Goal: Find specific page/section: Find specific page/section

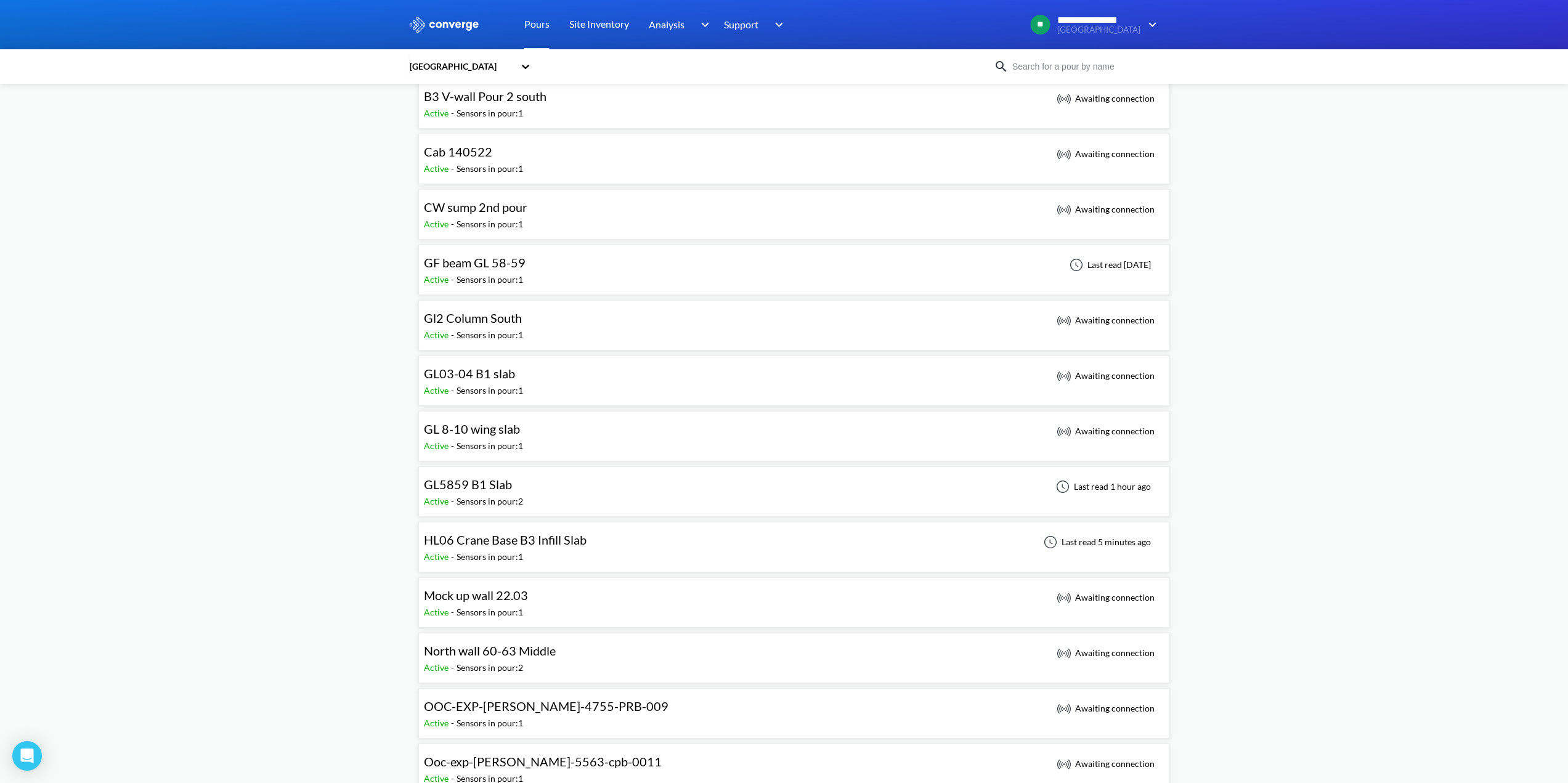
scroll to position [308, 0]
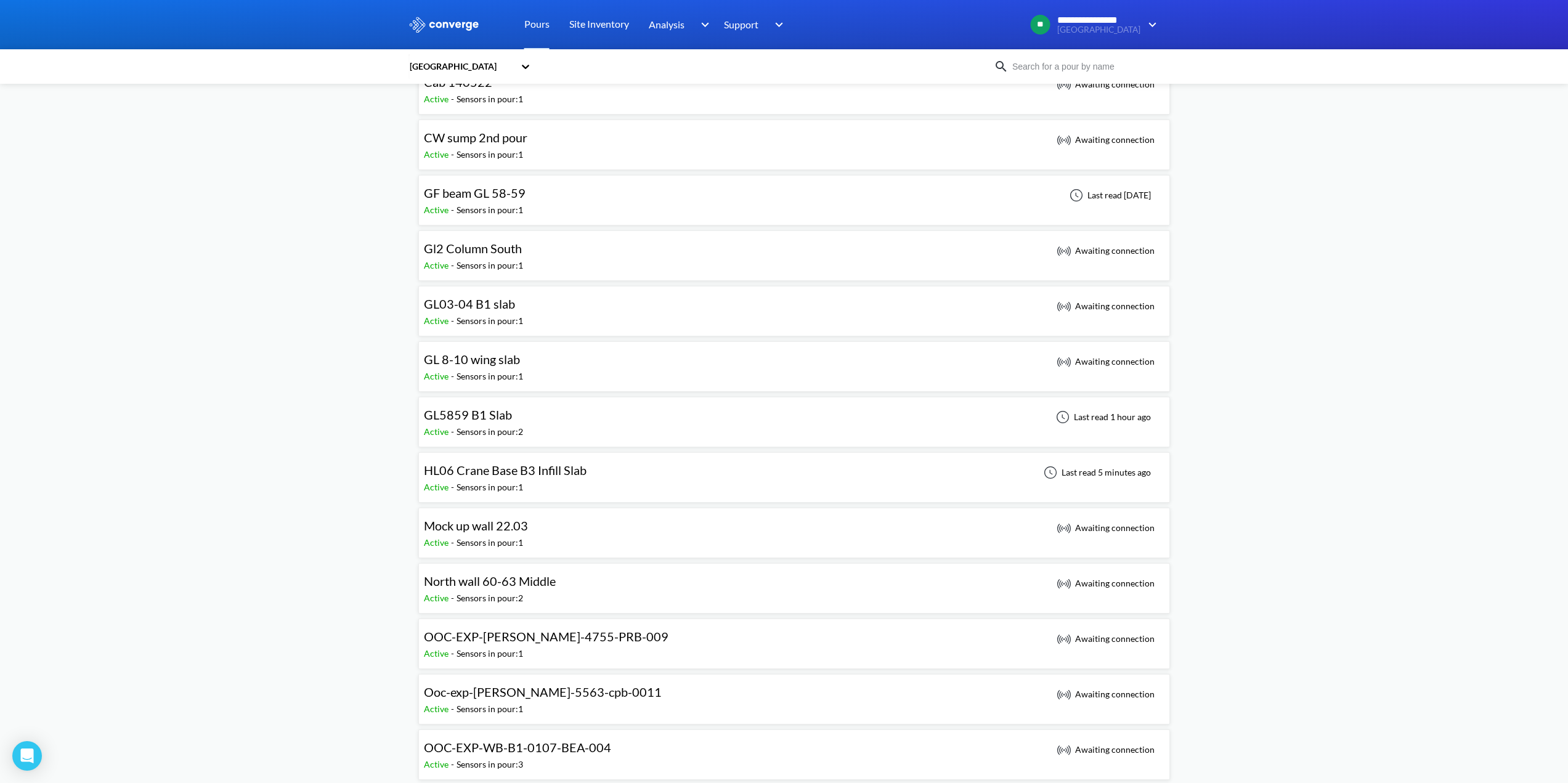
click at [559, 467] on span "HL06 Crane Base B3 Infill Slab" at bounding box center [505, 470] width 163 height 15
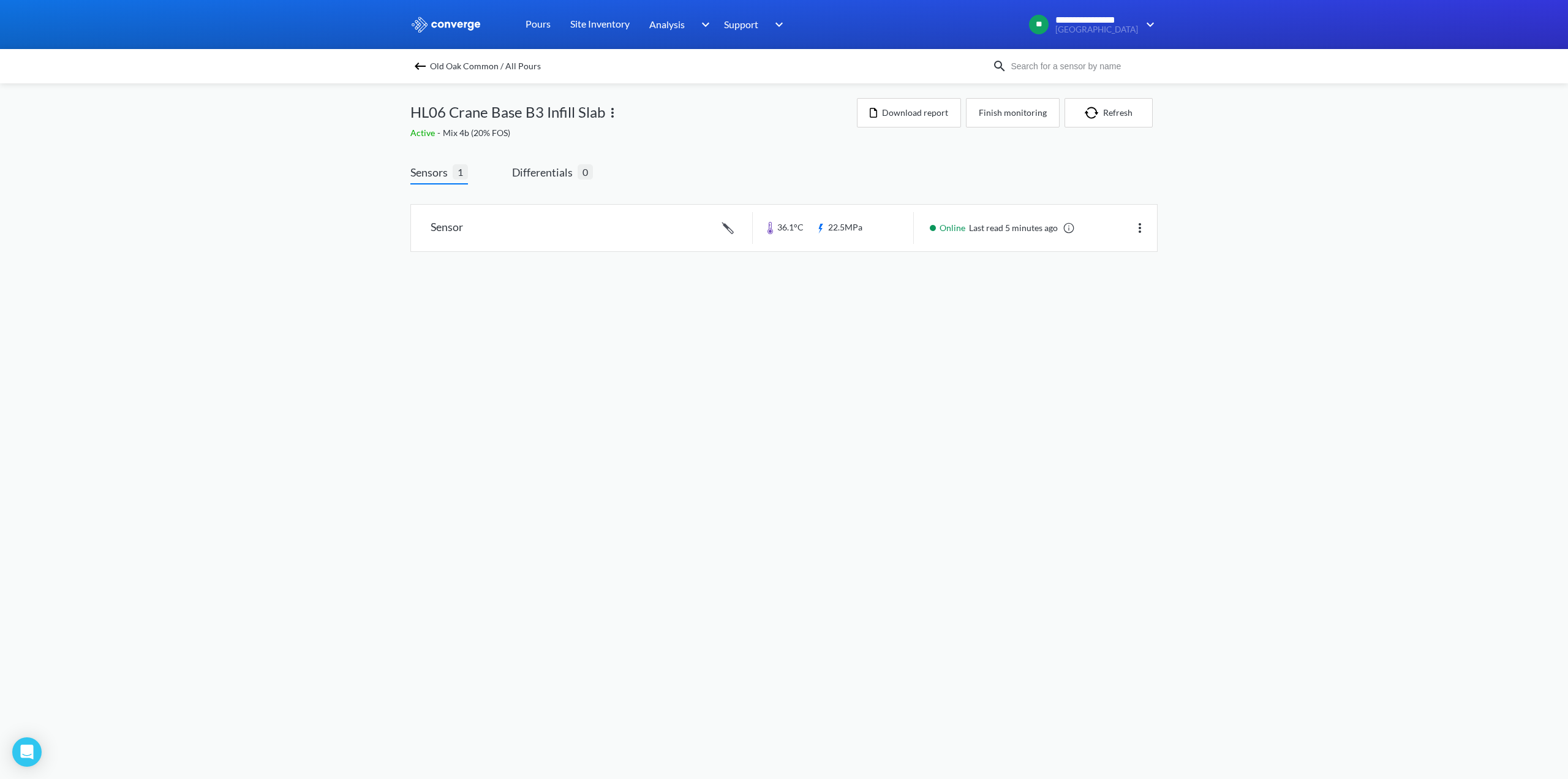
click at [438, 66] on span "Old Oak Common / All Pours" at bounding box center [485, 67] width 111 height 17
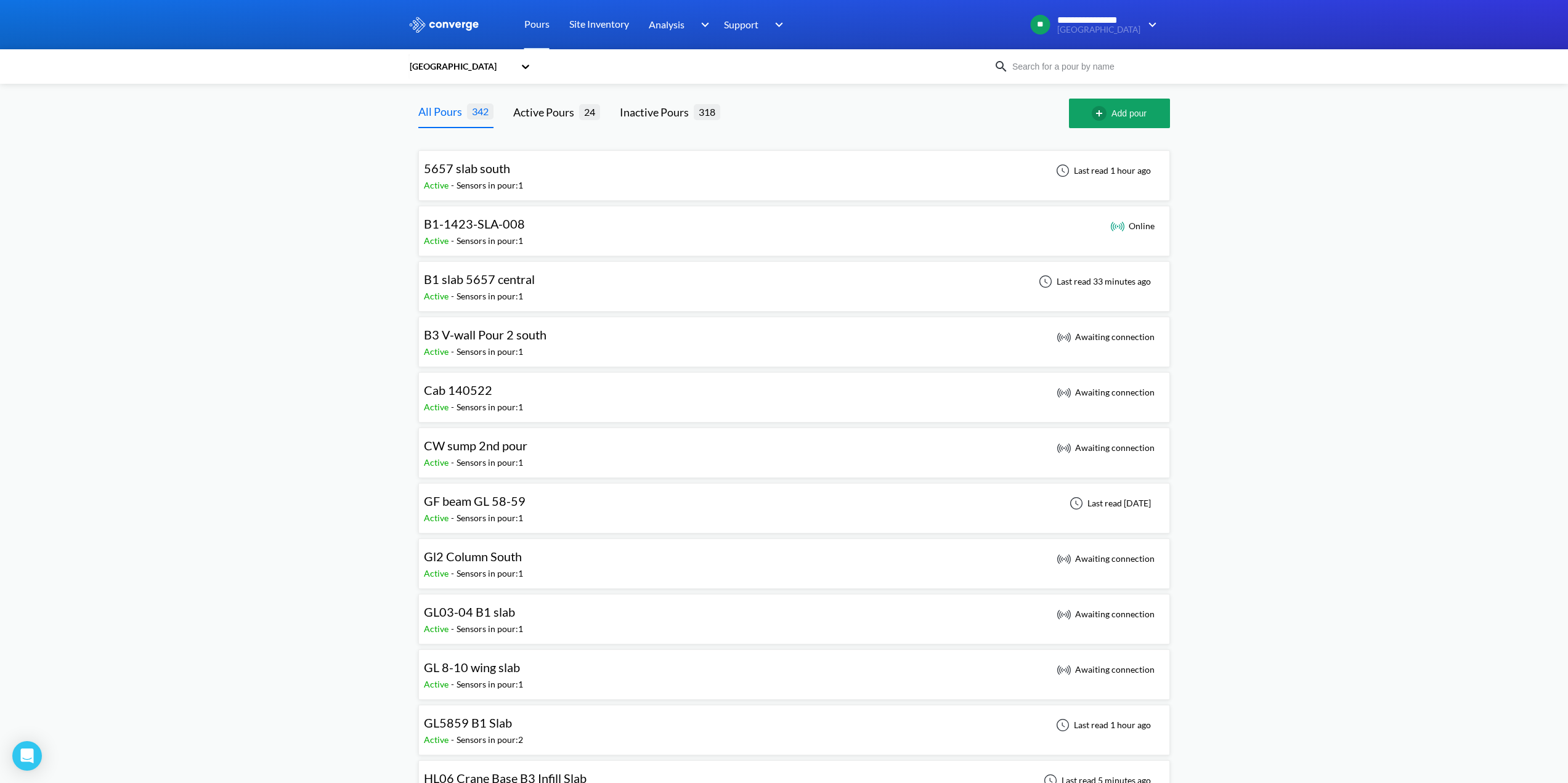
click at [472, 163] on span "5657 slab south" at bounding box center [467, 168] width 87 height 15
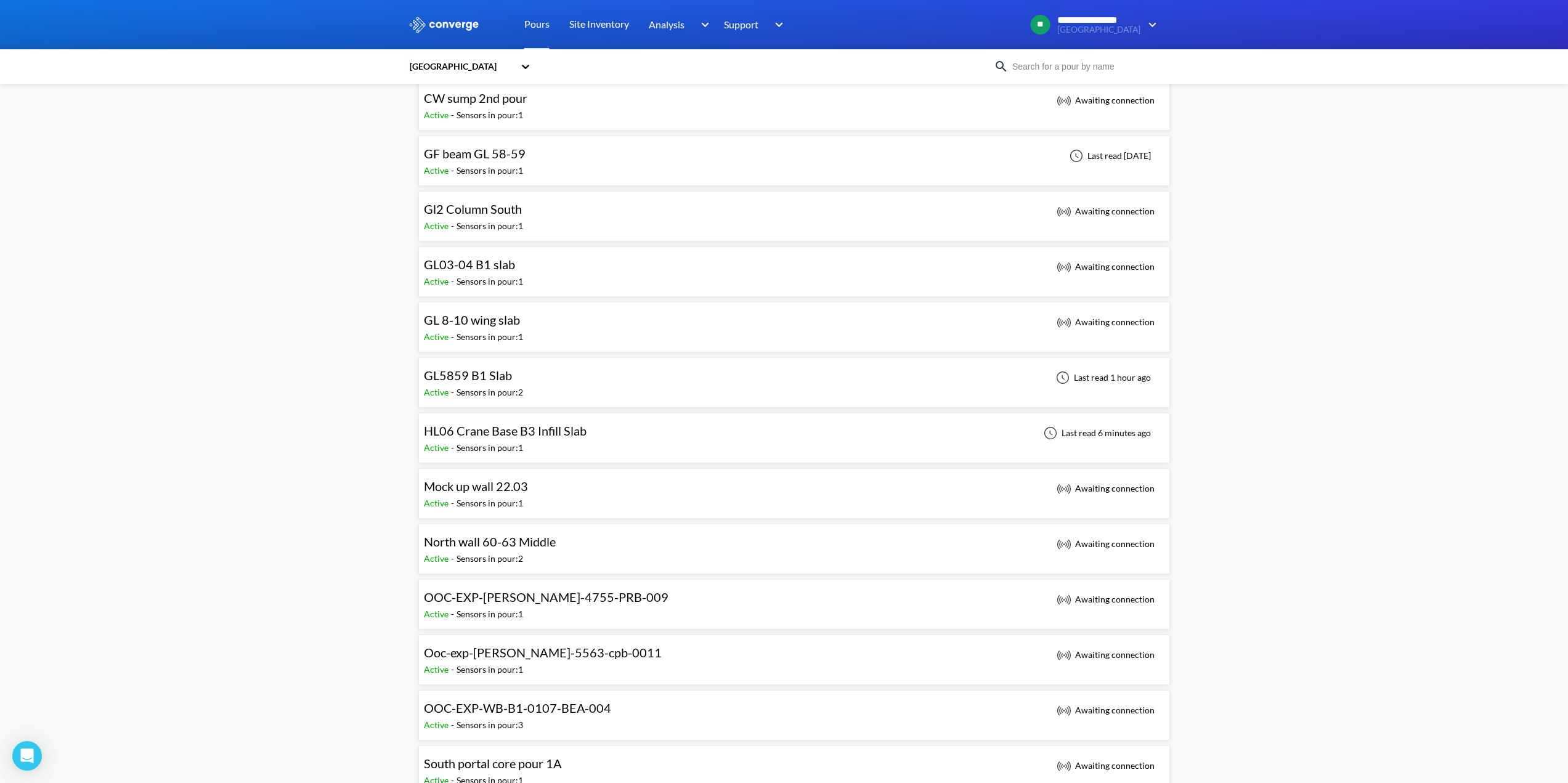
scroll to position [369, 0]
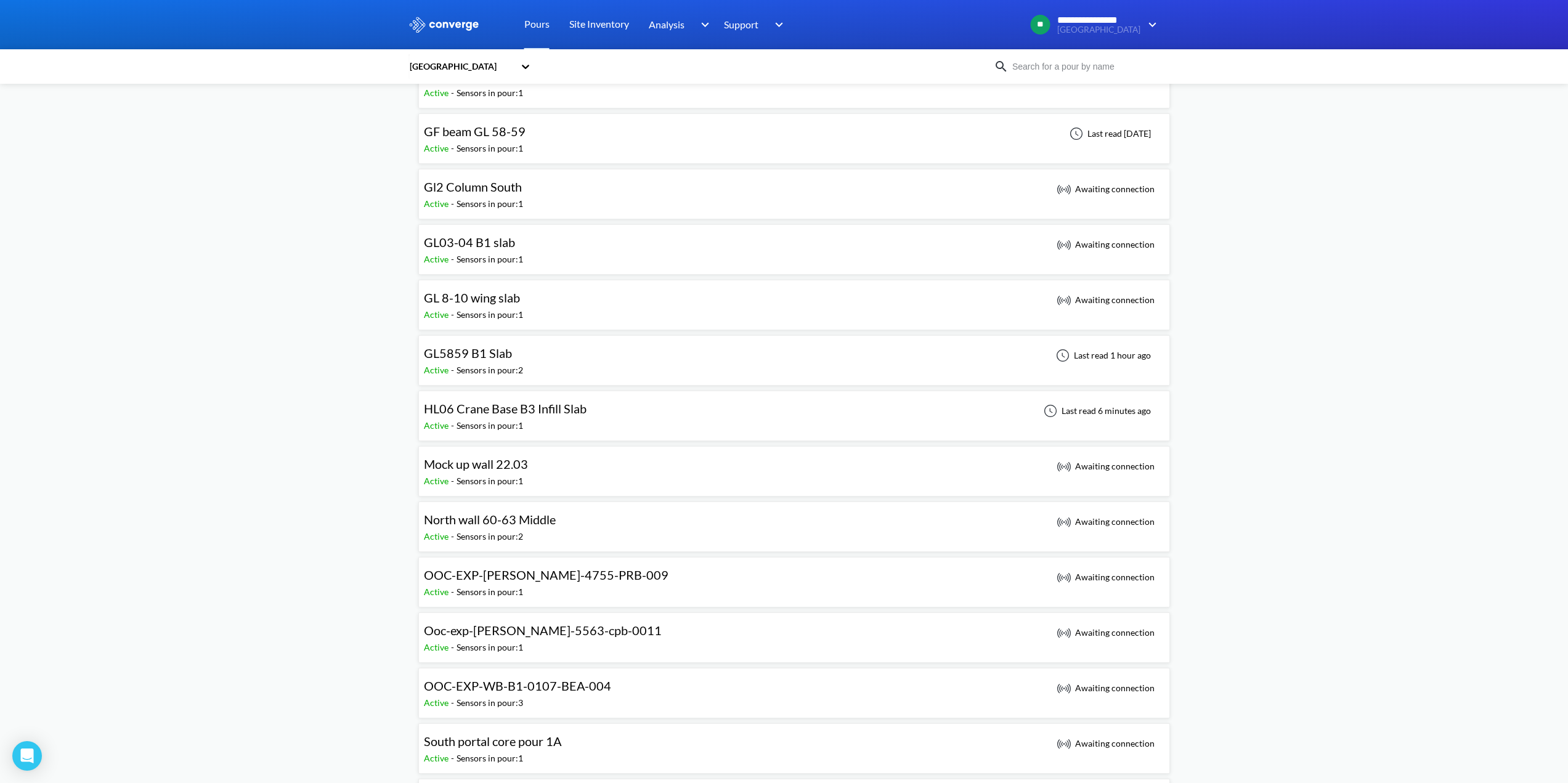
click at [513, 410] on span "HL06 Crane Base B3 Infill Slab" at bounding box center [505, 408] width 163 height 15
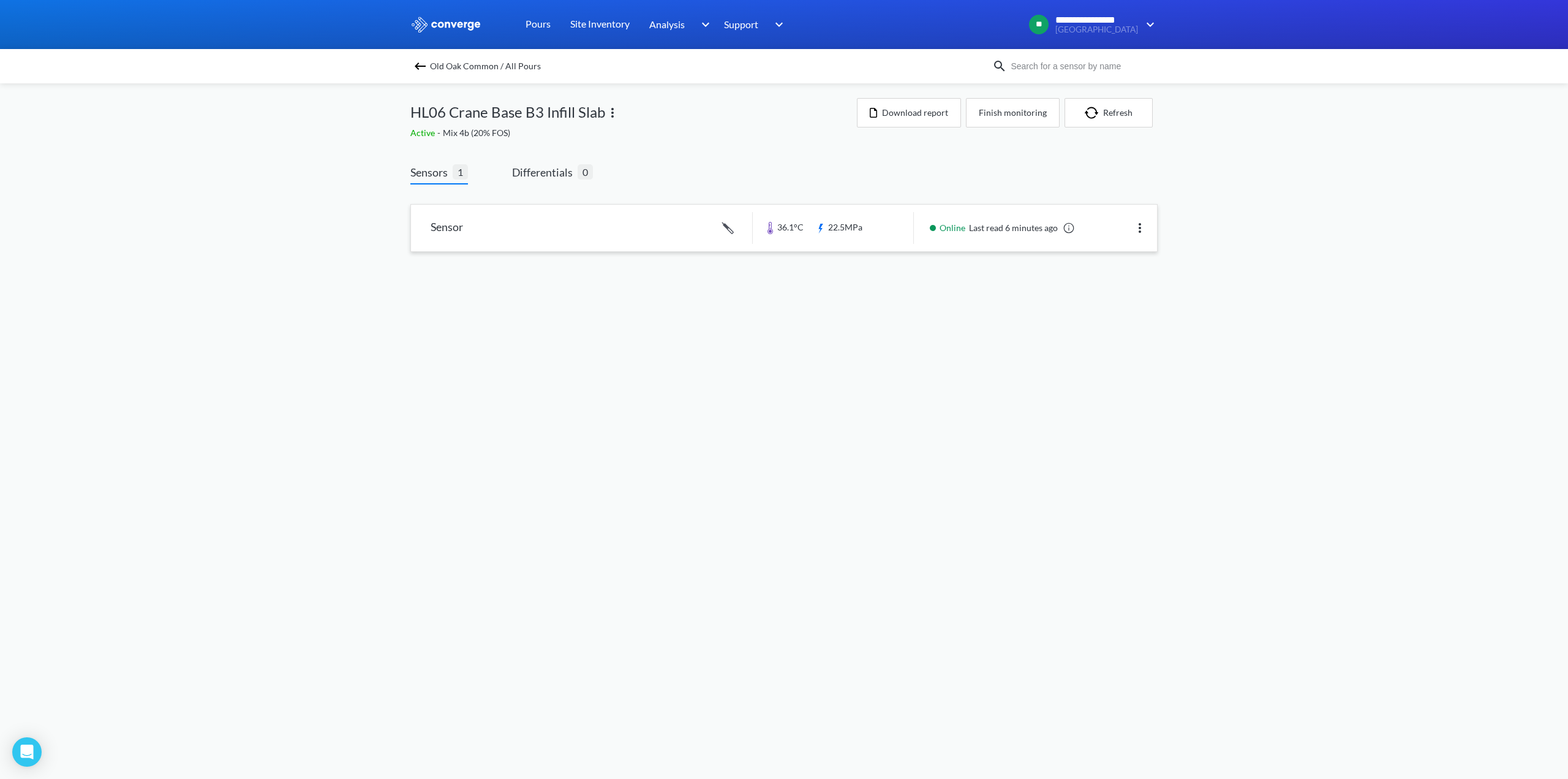
click at [607, 229] on link at bounding box center [784, 228] width 746 height 46
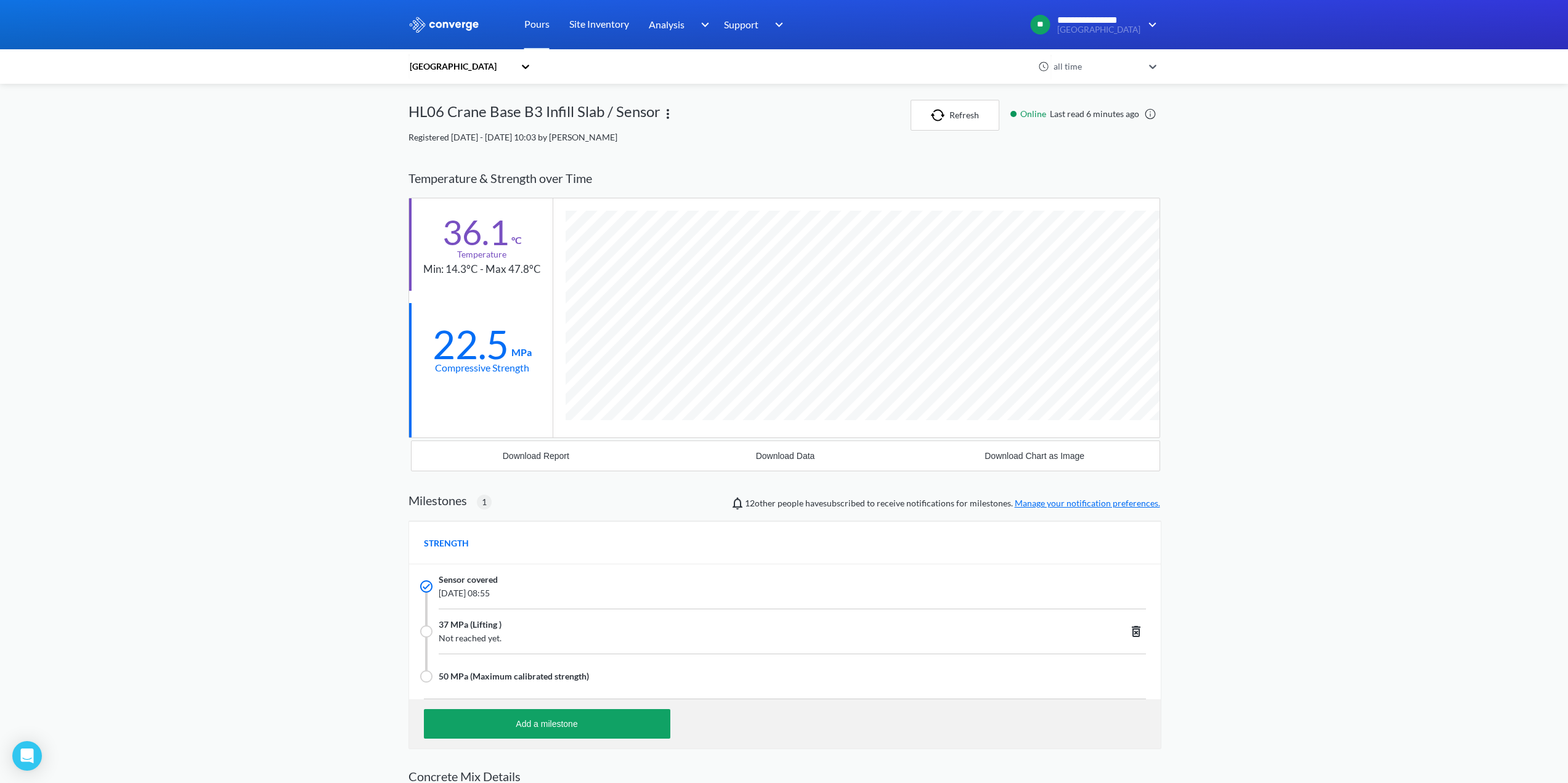
scroll to position [832, 751]
